Goal: Transaction & Acquisition: Purchase product/service

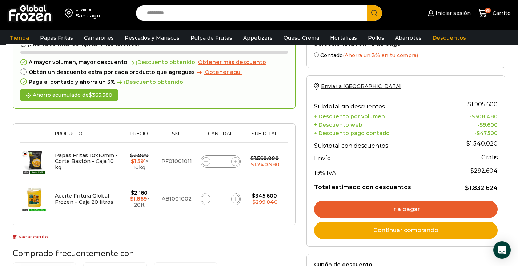
click at [19, 35] on link "Tienda" at bounding box center [19, 38] width 27 height 14
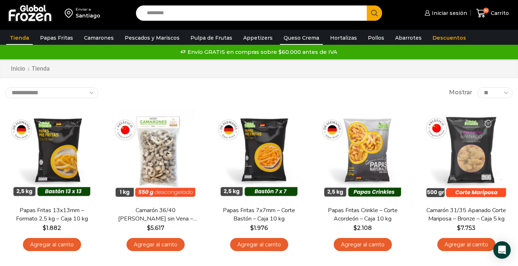
click at [289, 39] on link "Queso Crema" at bounding box center [301, 38] width 43 height 14
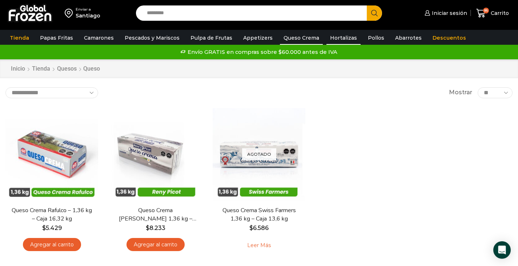
click at [335, 36] on link "Hortalizas" at bounding box center [343, 38] width 34 height 14
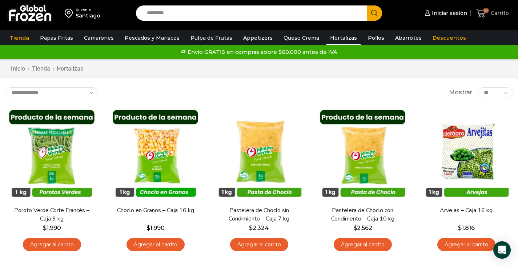
click at [478, 14] on icon at bounding box center [481, 13] width 10 height 10
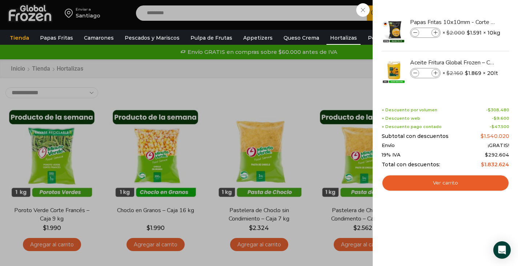
click at [474, 13] on div "86 Carrito 86 86 Shopping Cart **" at bounding box center [492, 13] width 36 height 17
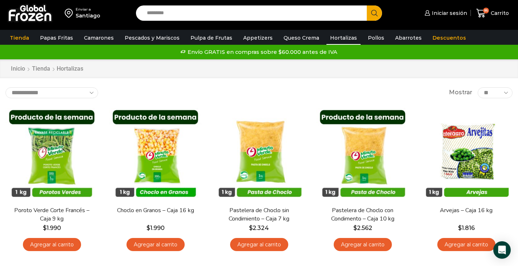
click at [91, 15] on div "Santiago" at bounding box center [88, 15] width 25 height 7
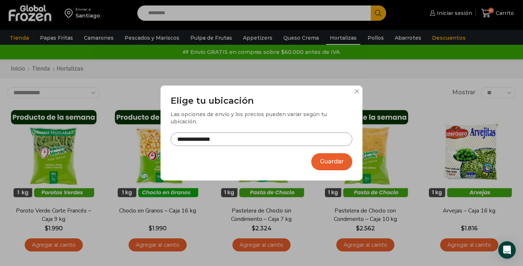
click at [320, 134] on input "**********" at bounding box center [262, 138] width 182 height 13
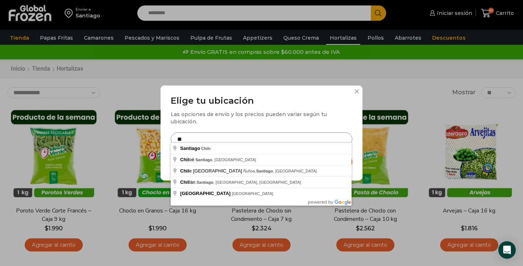
type input "*"
type input "**********"
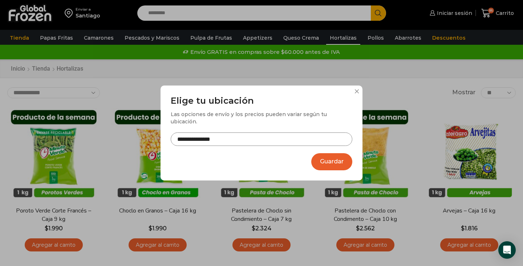
click at [328, 156] on button "Guardar" at bounding box center [331, 161] width 41 height 17
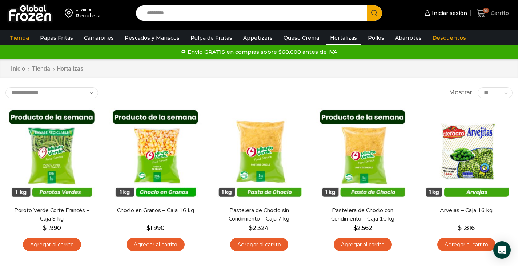
drag, startPoint x: 0, startPoint y: 0, endPoint x: 482, endPoint y: 13, distance: 481.7
click at [482, 13] on icon at bounding box center [481, 13] width 10 height 10
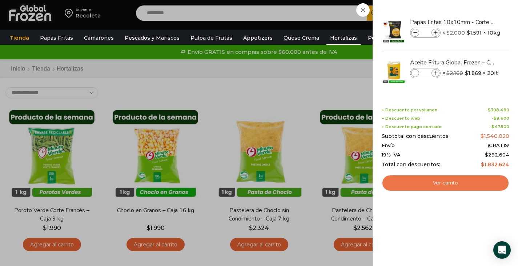
click at [440, 183] on link "Ver carrito" at bounding box center [446, 182] width 128 height 17
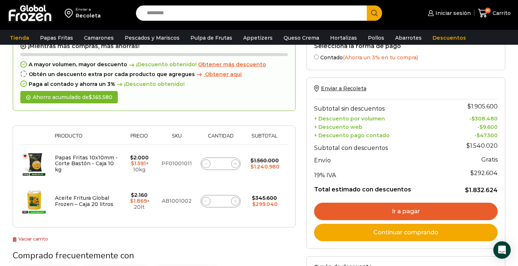
scroll to position [43, 0]
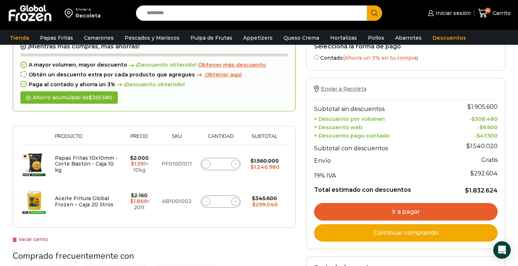
click at [352, 89] on span "Enviar a Recoleta" at bounding box center [343, 88] width 45 height 7
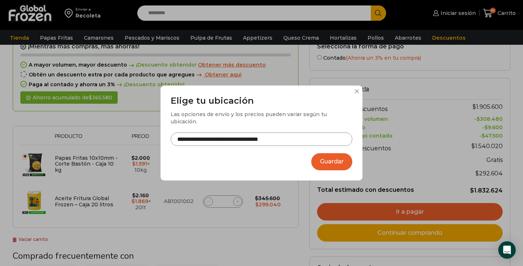
click at [357, 93] on button at bounding box center [357, 91] width 4 height 4
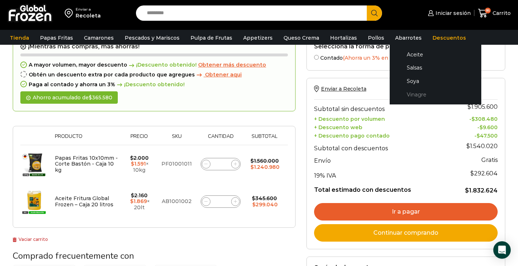
click at [404, 95] on link "Vinagre" at bounding box center [435, 94] width 77 height 13
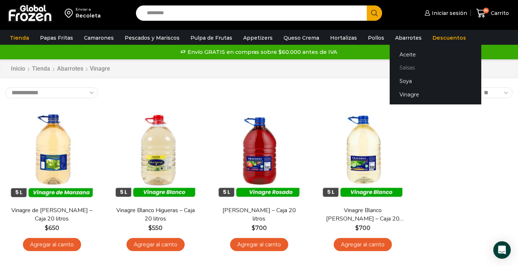
click at [398, 66] on link "Salsas" at bounding box center [436, 67] width 92 height 13
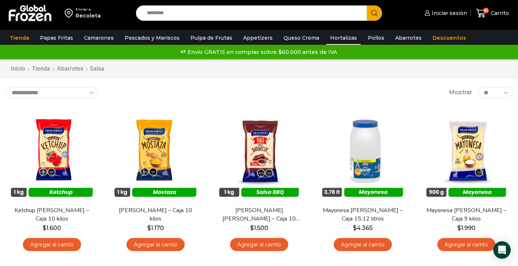
click at [342, 38] on link "Hortalizas" at bounding box center [343, 38] width 34 height 14
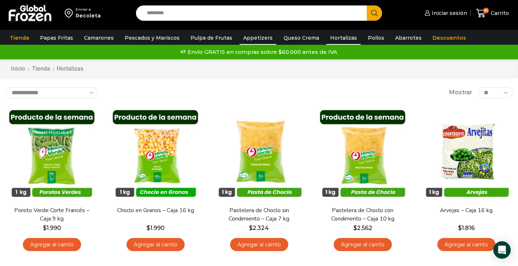
click at [257, 37] on link "Appetizers" at bounding box center [258, 38] width 37 height 14
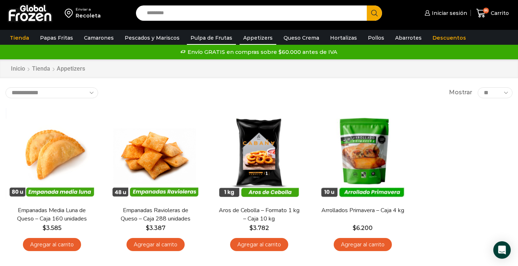
click at [214, 39] on link "Pulpa de Frutas" at bounding box center [211, 38] width 49 height 14
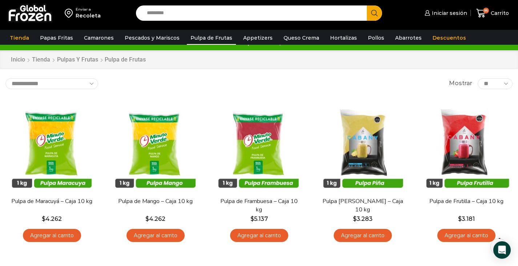
scroll to position [4, 0]
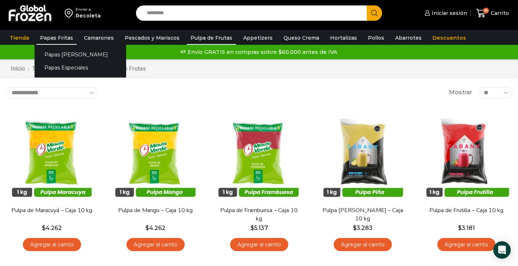
click at [59, 37] on link "Papas Fritas" at bounding box center [56, 38] width 40 height 14
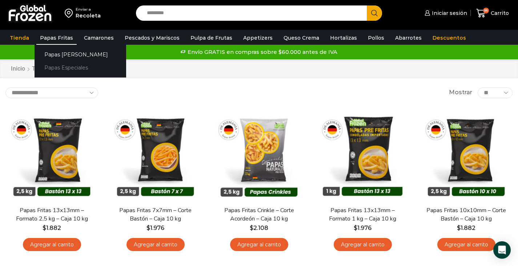
click at [67, 68] on link "Papas Especiales" at bounding box center [81, 67] width 92 height 13
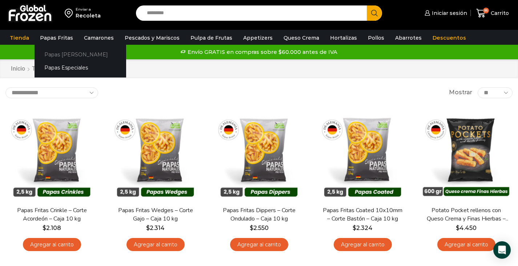
click at [68, 53] on link "Papas [PERSON_NAME]" at bounding box center [81, 54] width 92 height 13
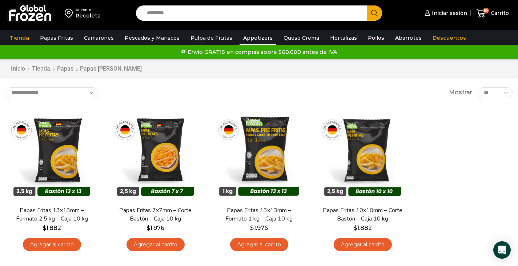
click at [250, 39] on link "Appetizers" at bounding box center [258, 38] width 37 height 14
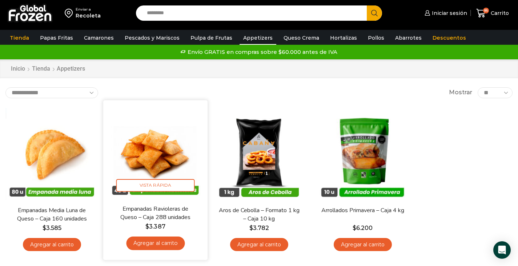
click at [172, 156] on img at bounding box center [155, 151] width 93 height 93
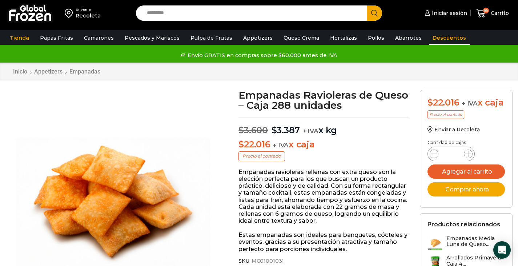
click at [429, 37] on link "Descuentos" at bounding box center [449, 38] width 41 height 14
